Goal: Find specific page/section

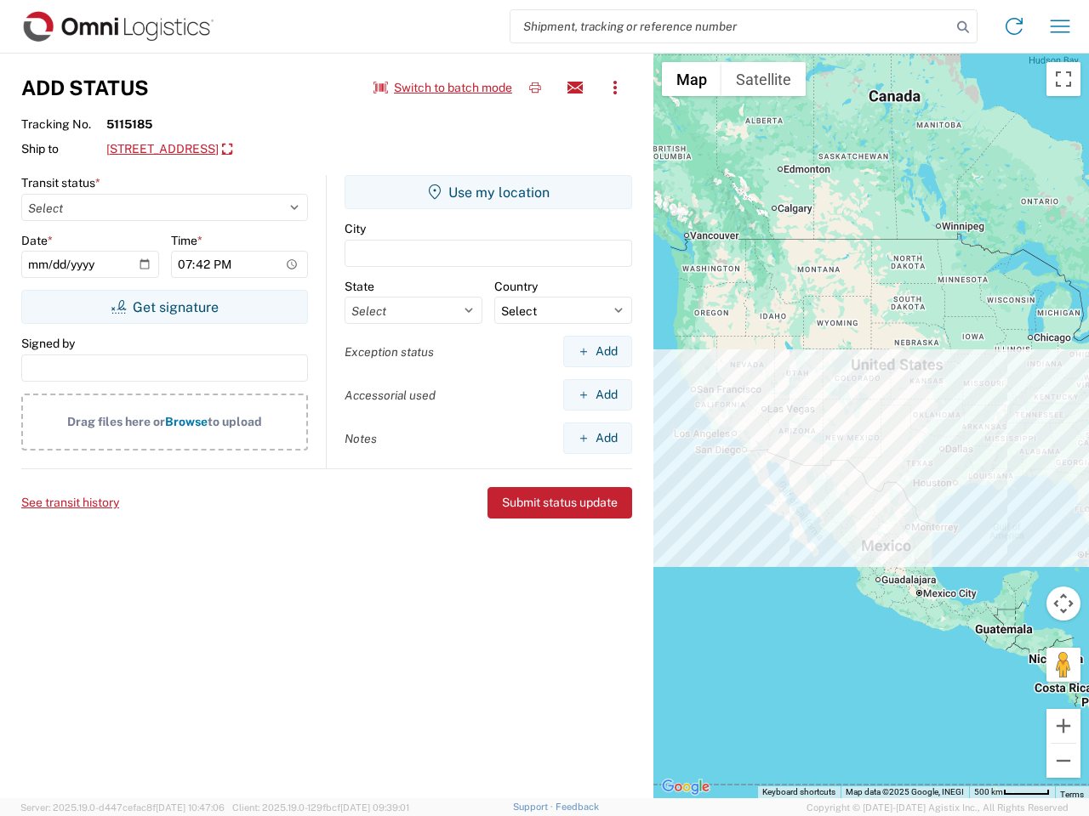
click at [731, 26] on input "search" at bounding box center [730, 26] width 441 height 32
click at [963, 27] on icon at bounding box center [963, 27] width 24 height 24
click at [1014, 26] on icon at bounding box center [1013, 26] width 27 height 27
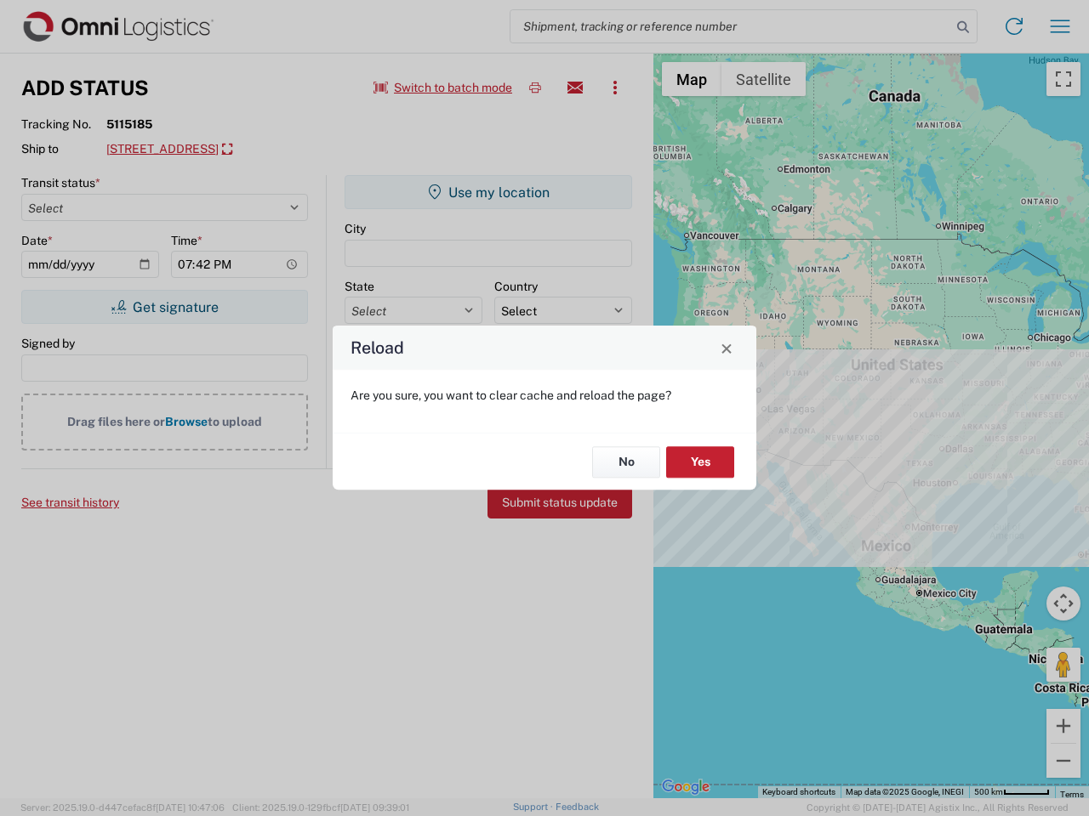
click at [443, 88] on div "Reload Are you sure, you want to clear cache and reload the page? No Yes" at bounding box center [544, 408] width 1089 height 816
click at [535, 88] on div "Reload Are you sure, you want to clear cache and reload the page? No Yes" at bounding box center [544, 408] width 1089 height 816
click at [575, 88] on div "Reload Are you sure, you want to clear cache and reload the page? No Yes" at bounding box center [544, 408] width 1089 height 816
click at [615, 88] on div "Reload Are you sure, you want to clear cache and reload the page? No Yes" at bounding box center [544, 408] width 1089 height 816
click at [260, 150] on div "Reload Are you sure, you want to clear cache and reload the page? No Yes" at bounding box center [544, 408] width 1089 height 816
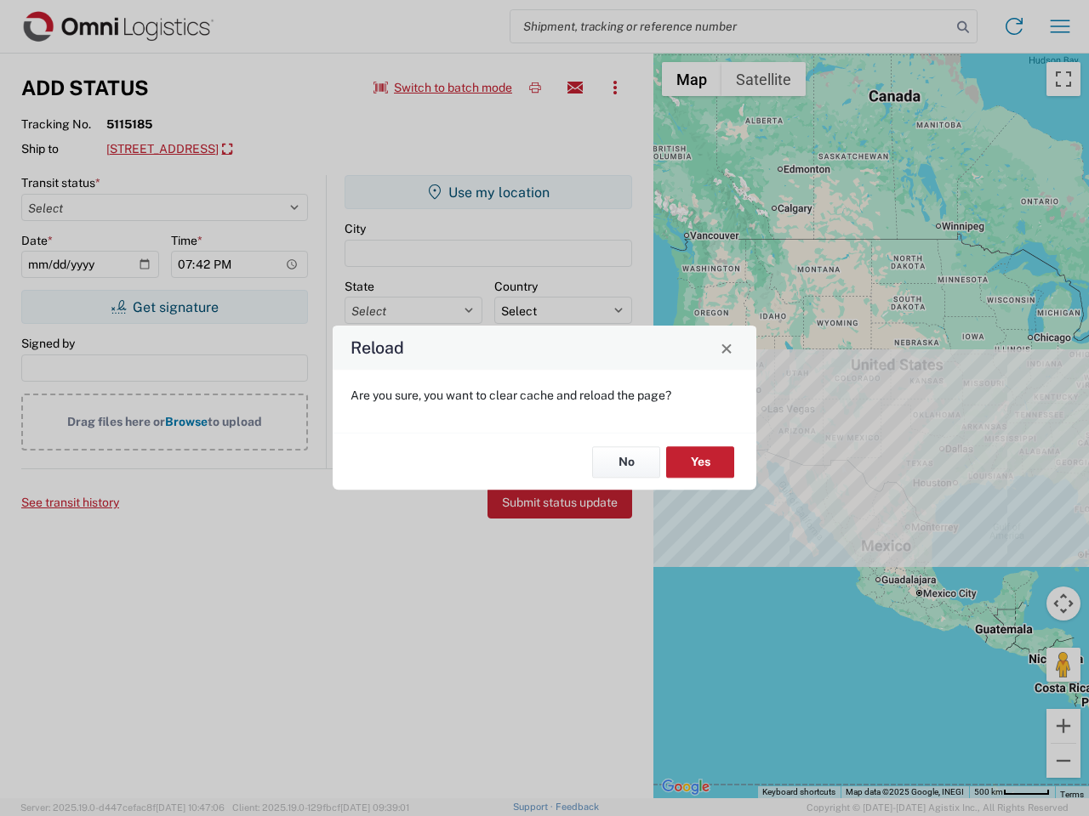
click at [164, 307] on div "Reload Are you sure, you want to clear cache and reload the page? No Yes" at bounding box center [544, 408] width 1089 height 816
